Goal: Task Accomplishment & Management: Manage account settings

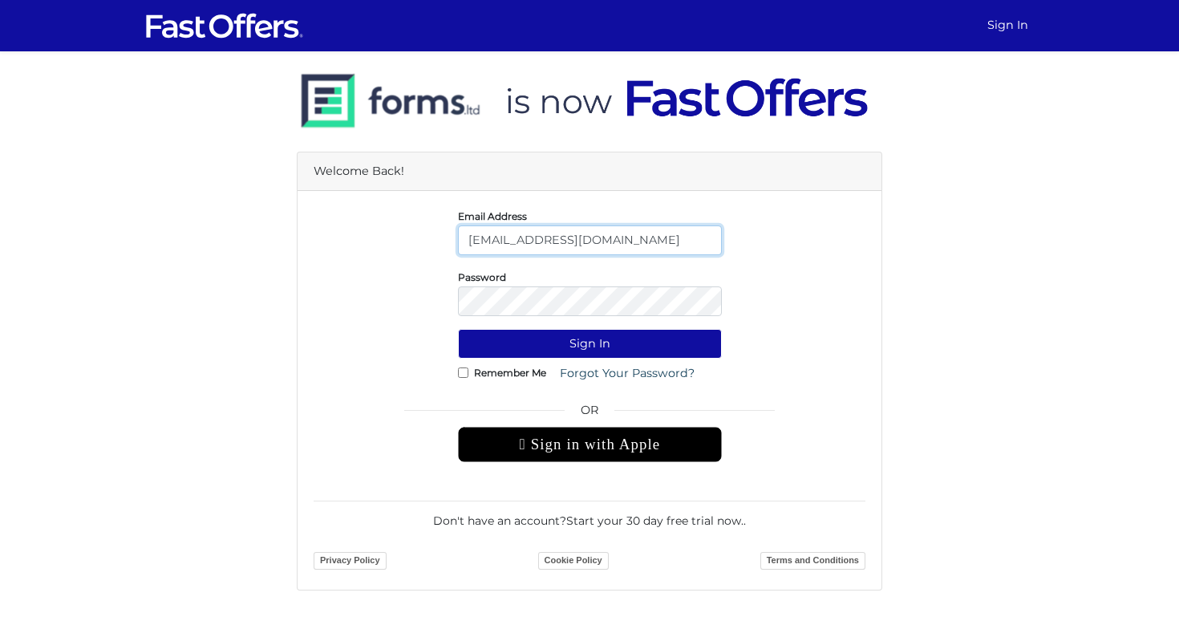
click at [549, 237] on input "[EMAIL_ADDRESS][DOMAIN_NAME]" at bounding box center [590, 240] width 264 height 30
type input "[EMAIL_ADDRESS][DOMAIN_NAME]"
click at [458, 329] on button "Sign In" at bounding box center [590, 344] width 264 height 30
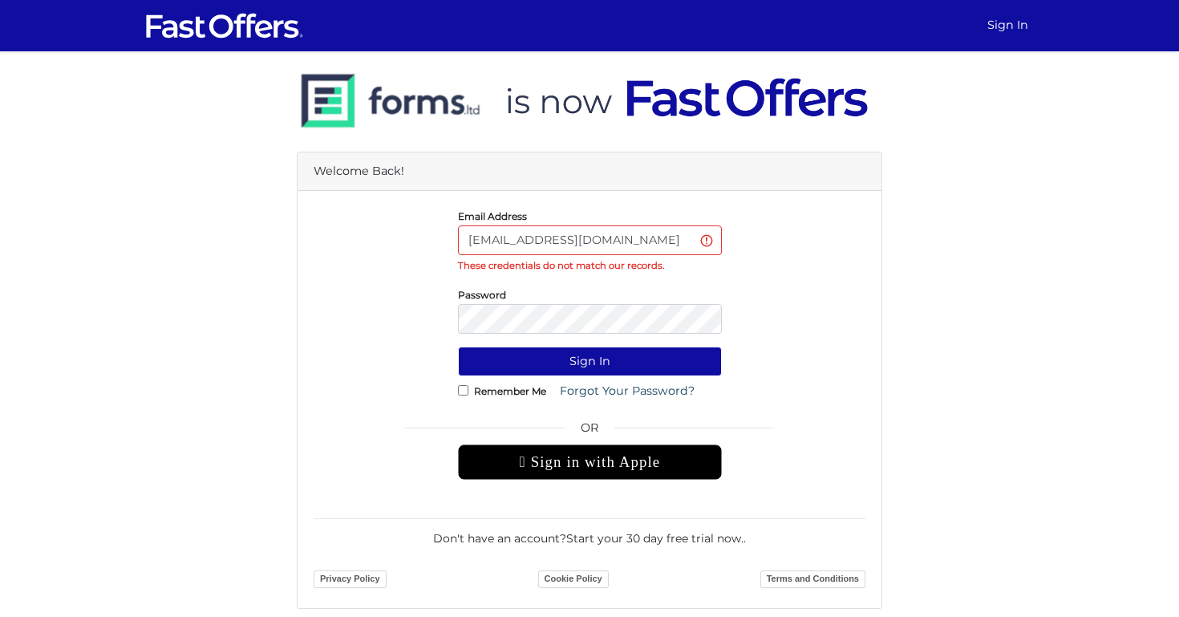
type input "[EMAIL_ADDRESS][DOMAIN_NAME]"
click at [515, 393] on label "Remember Me" at bounding box center [510, 391] width 72 height 4
click at [469, 393] on input "Remember Me" at bounding box center [463, 390] width 10 height 10
checkbox input "true"
click at [610, 344] on form "Email Address Berkayfurat98@gmail.com These credentials do not match our record…" at bounding box center [590, 399] width 552 height 385
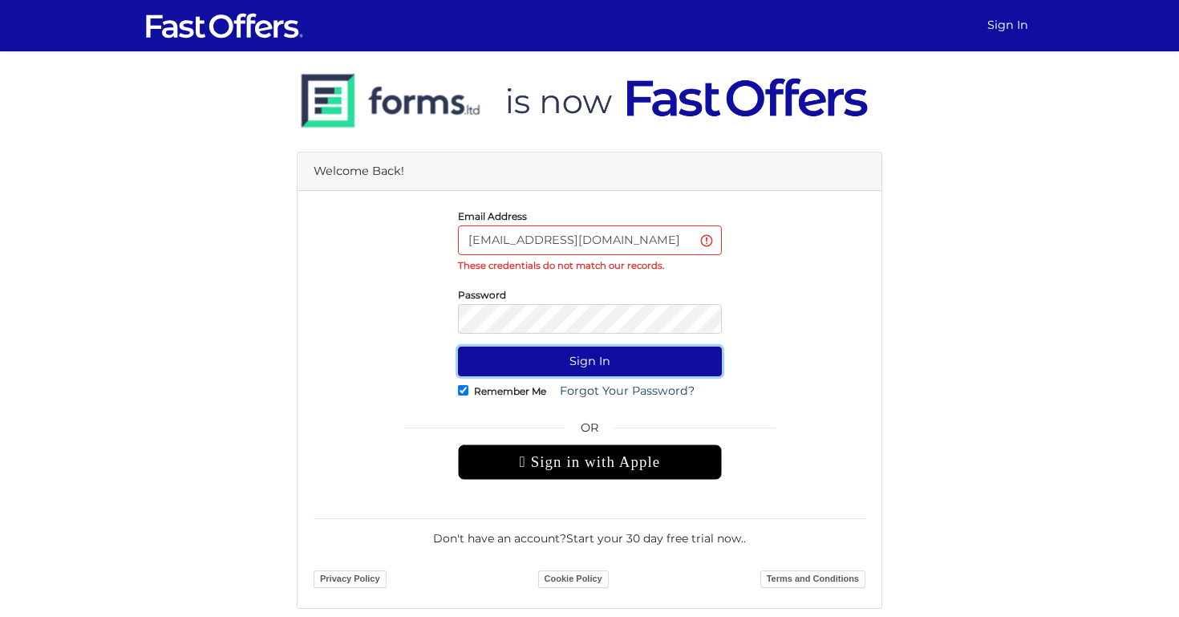
click at [606, 364] on button "Sign In" at bounding box center [590, 362] width 264 height 30
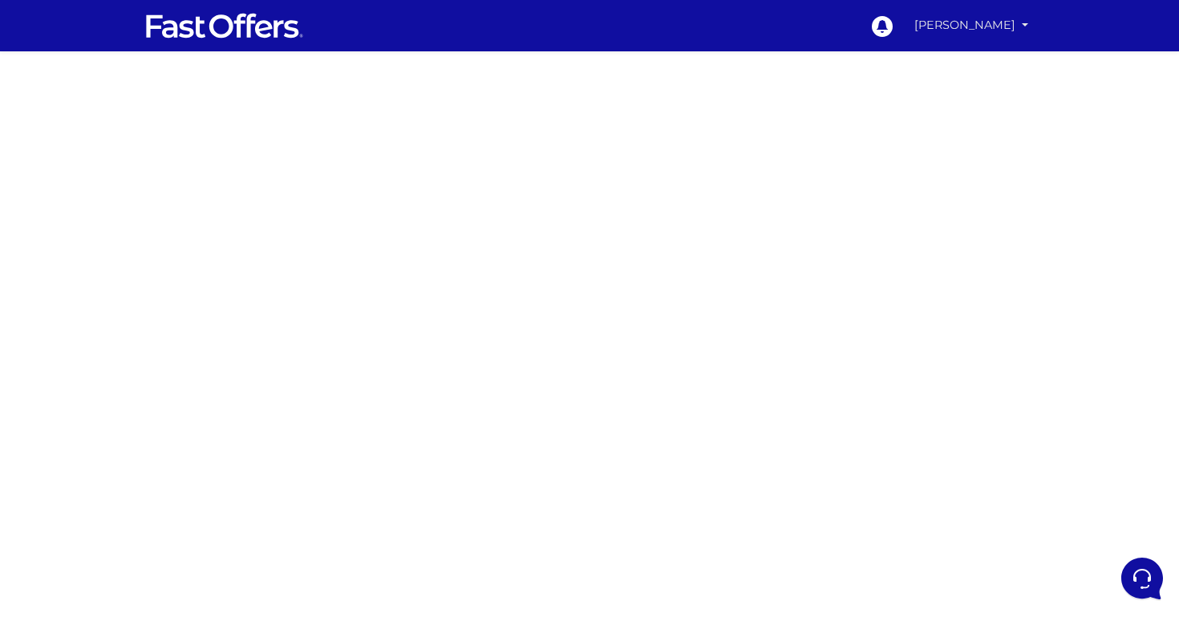
click at [1013, 24] on link "[PERSON_NAME]" at bounding box center [971, 25] width 127 height 31
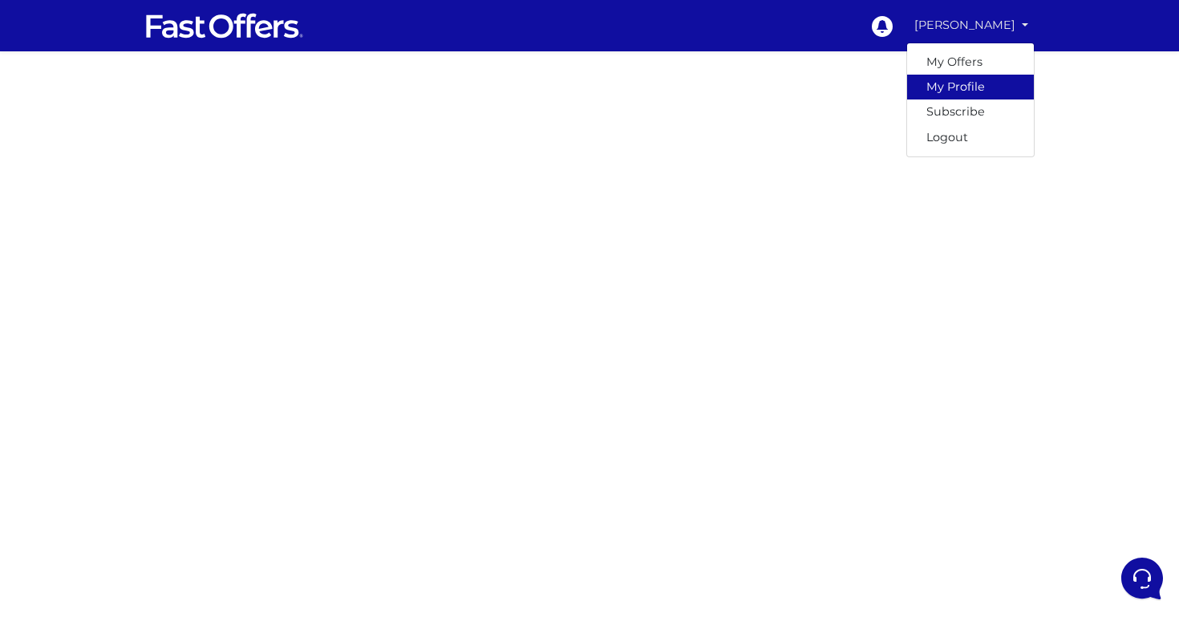
click at [994, 89] on link "My Profile" at bounding box center [970, 87] width 127 height 25
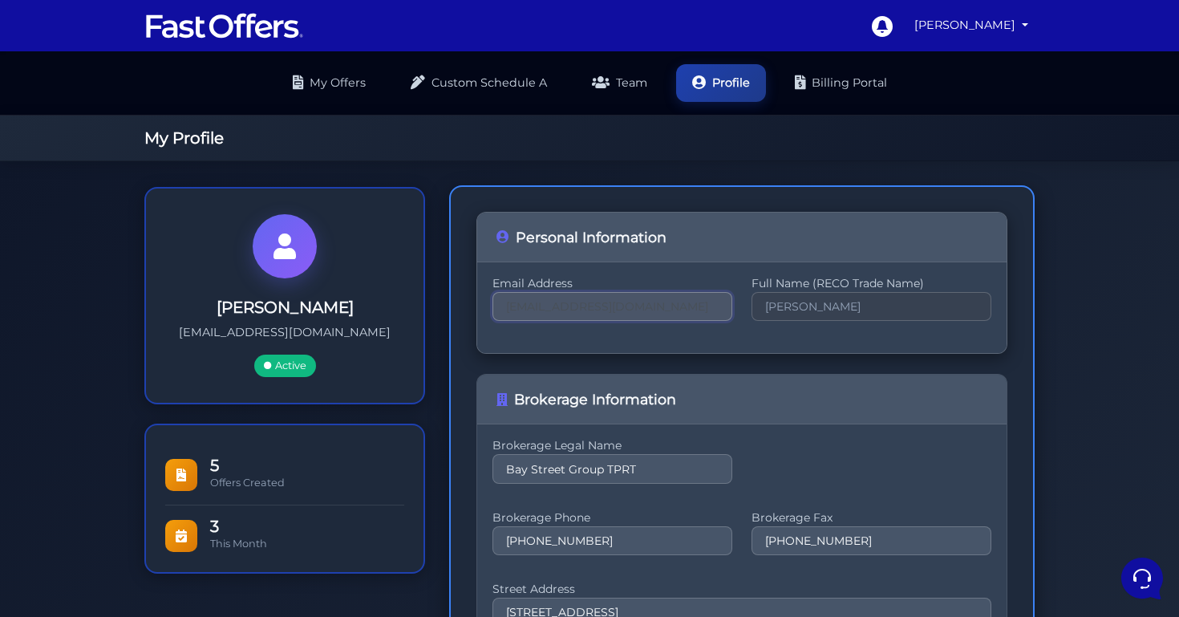
click at [611, 292] on input "Berkayfurat98@gmail.com" at bounding box center [613, 306] width 240 height 29
click at [635, 296] on input "EreBerkayfurat98@gmail.com" at bounding box center [613, 306] width 240 height 29
type input "EreBerkayfurat98@gmail.com"
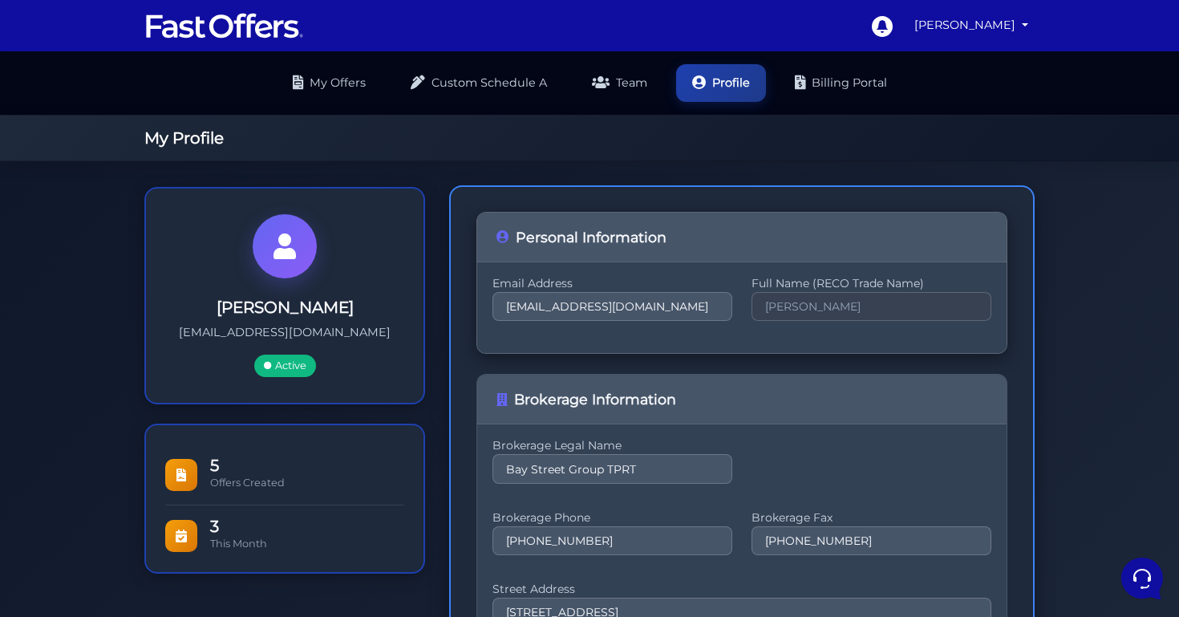
click at [646, 335] on div "Email Address EreBerkayfurat98@gmail.com Full Name (RECO Trade Name) Eren Furat" at bounding box center [742, 307] width 530 height 91
click at [716, 302] on input "EreBerkayfurat98@gmail.com" at bounding box center [613, 306] width 240 height 29
drag, startPoint x: 708, startPoint y: 294, endPoint x: 457, endPoint y: 260, distance: 253.5
click at [458, 260] on div "Personal Information Email Address EreBerkayfurat98@gmail.com Full Name (RECO T…" at bounding box center [742, 557] width 586 height 744
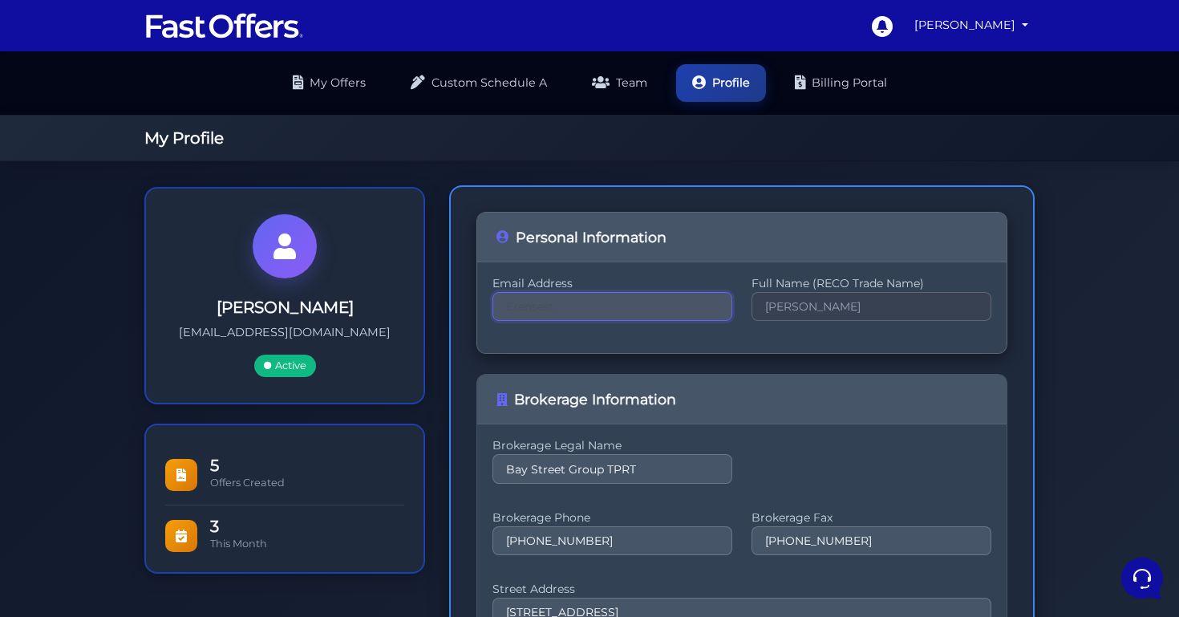
type input "Erensestates@gmail.com"
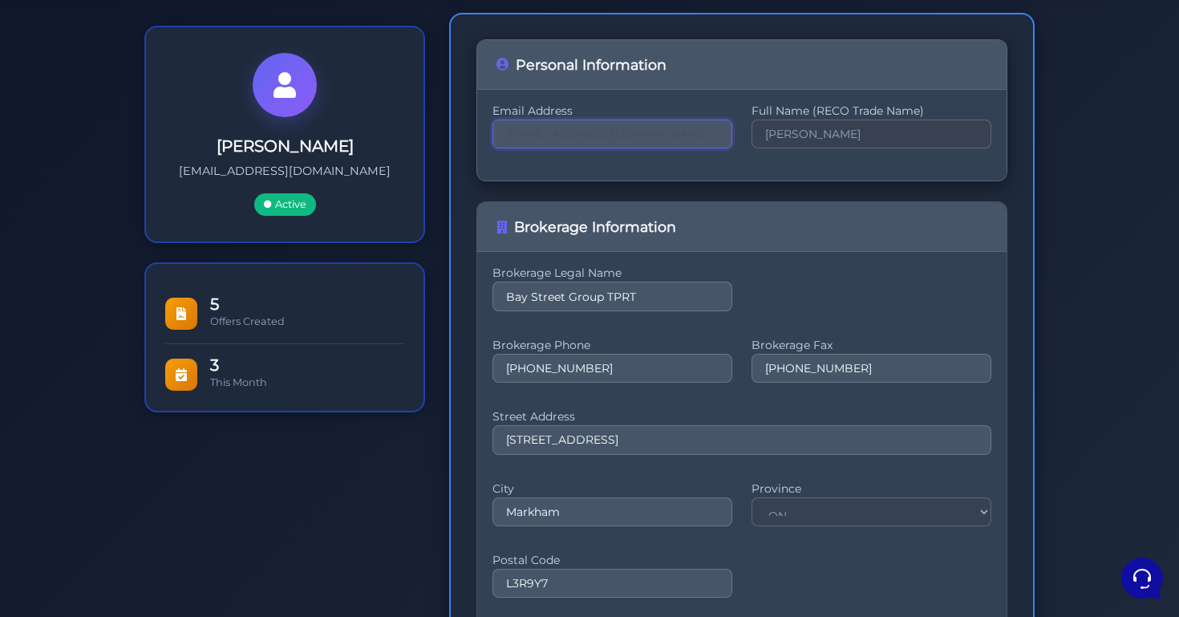
scroll to position [324, 0]
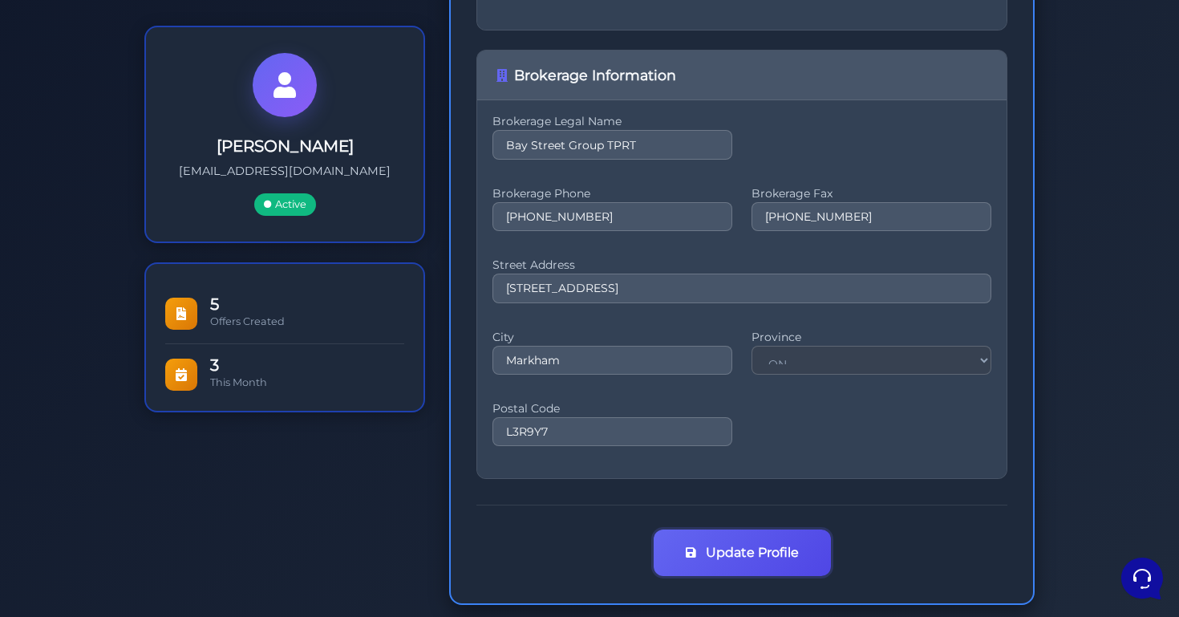
click at [787, 533] on button "Update Profile" at bounding box center [742, 553] width 177 height 47
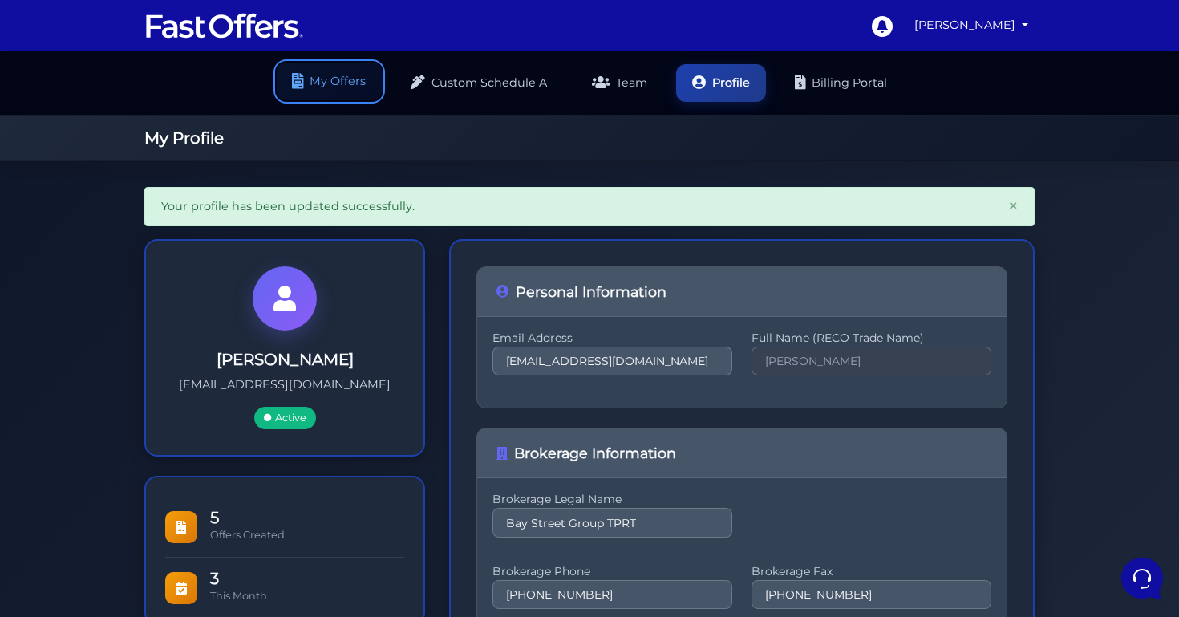
click at [316, 63] on link "My Offers" at bounding box center [329, 82] width 105 height 38
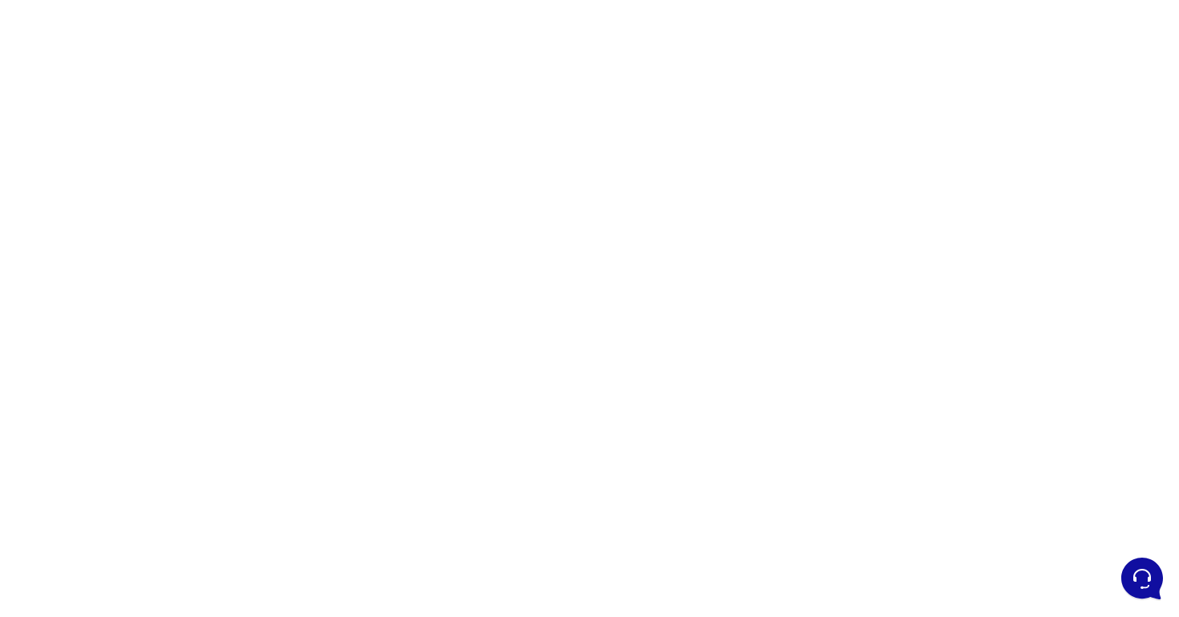
scroll to position [188, 0]
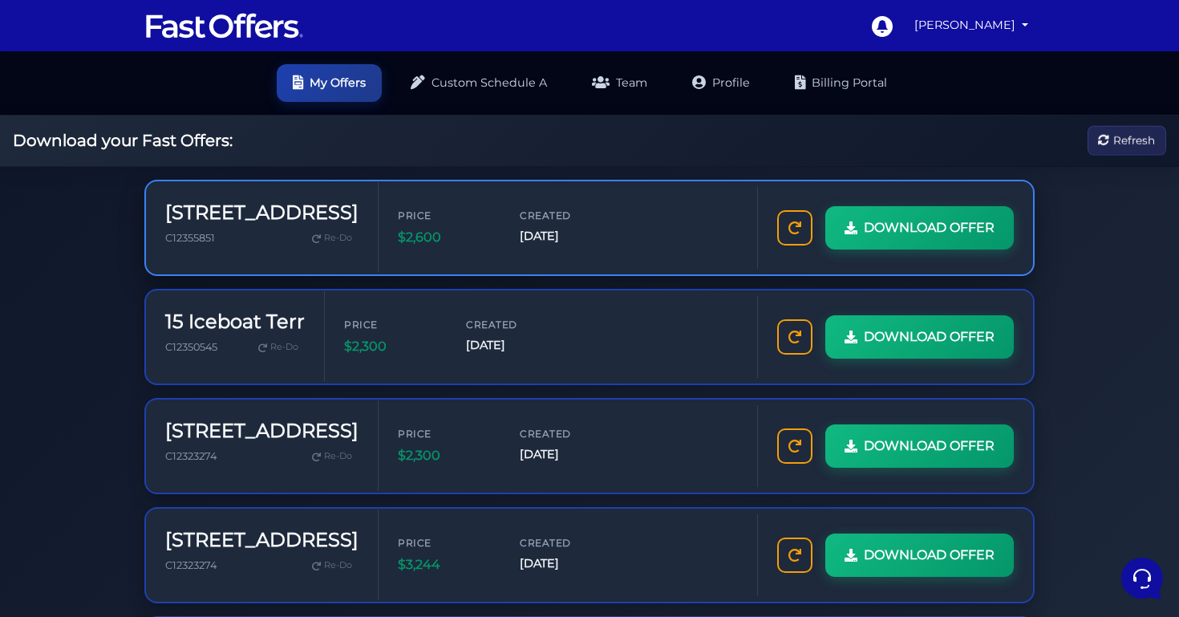
click at [196, 201] on h3 "[STREET_ADDRESS]" at bounding box center [261, 212] width 193 height 23
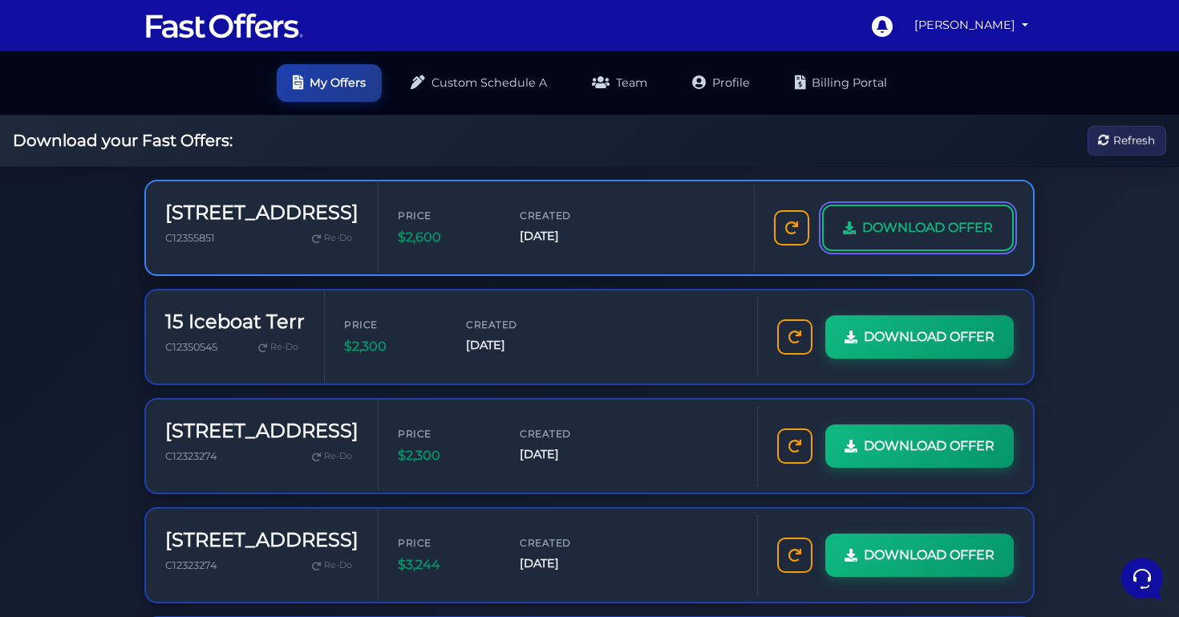
click at [863, 238] on span "DOWNLOAD OFFER" at bounding box center [928, 227] width 131 height 21
